Goal: Task Accomplishment & Management: Use online tool/utility

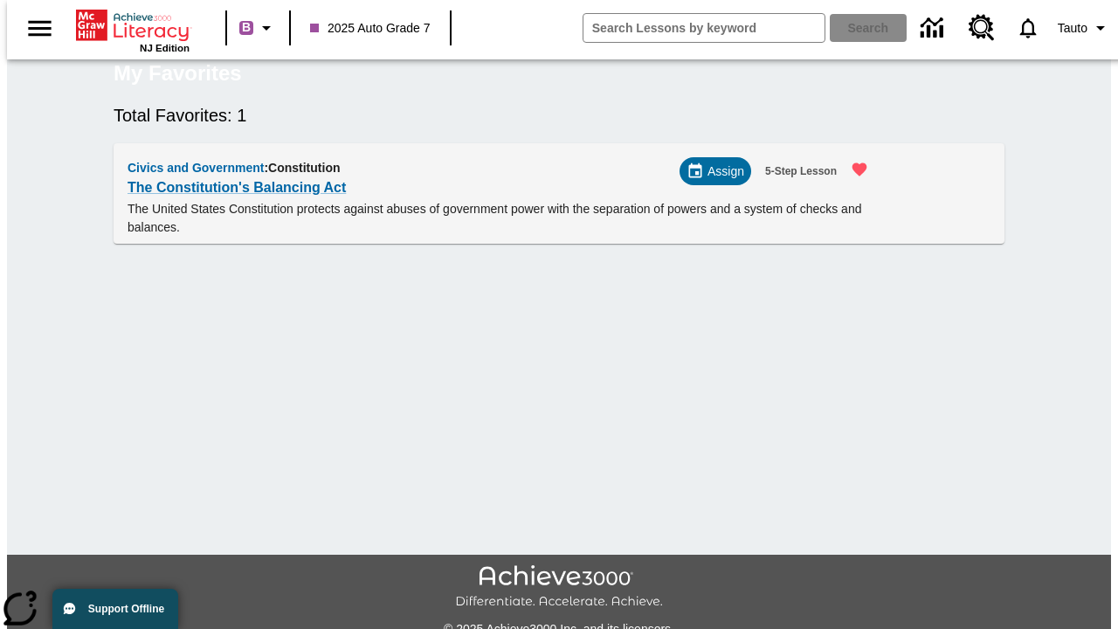
click at [722, 181] on span "Assign" at bounding box center [725, 171] width 37 height 18
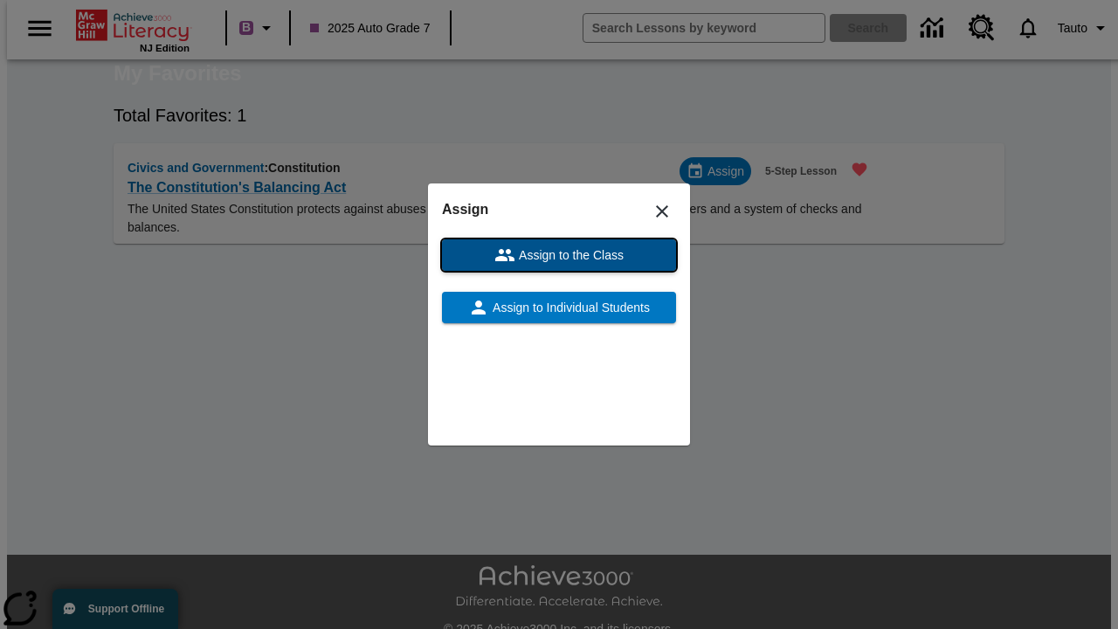
click at [559, 255] on span "Assign to the Class" at bounding box center [569, 255] width 108 height 18
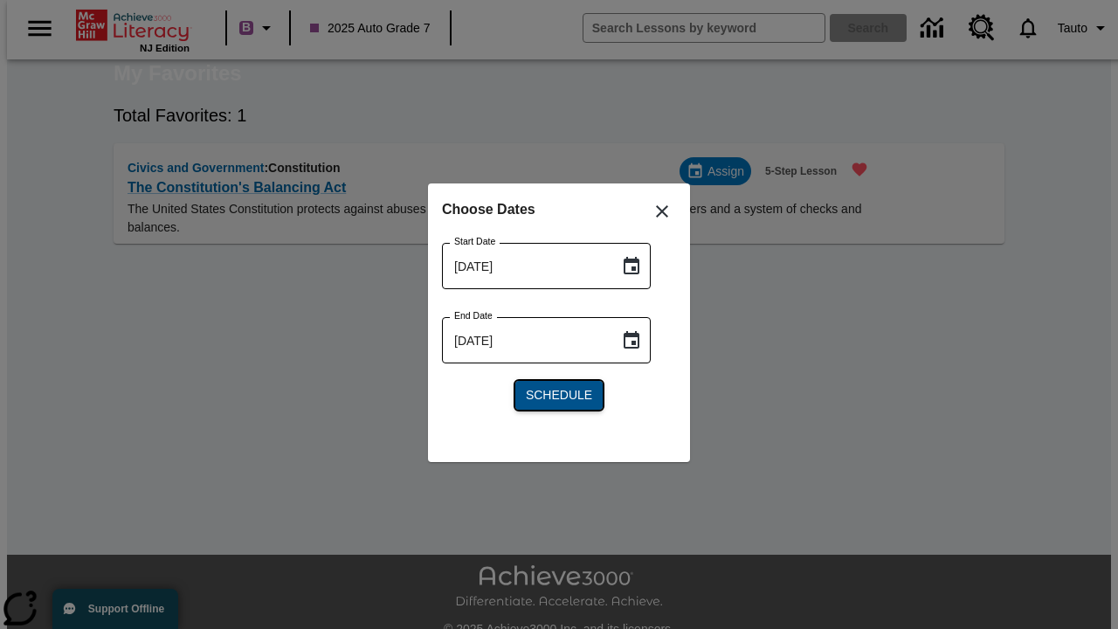
click at [559, 395] on span "Schedule" at bounding box center [559, 395] width 66 height 18
